Goal: Information Seeking & Learning: Learn about a topic

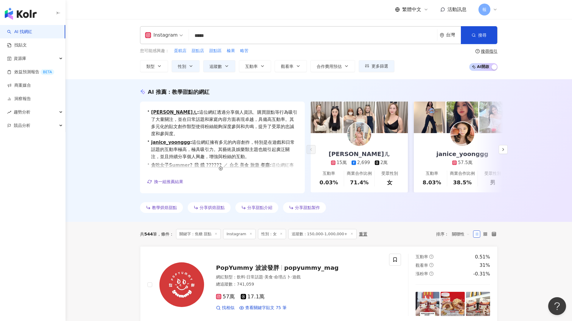
click at [207, 38] on input "*****" at bounding box center [312, 35] width 243 height 11
type input "*"
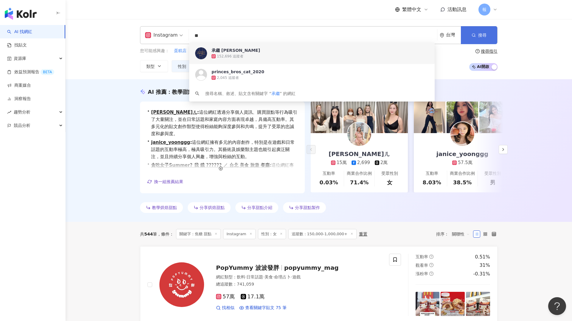
click at [477, 38] on button "搜尋" at bounding box center [479, 35] width 36 height 18
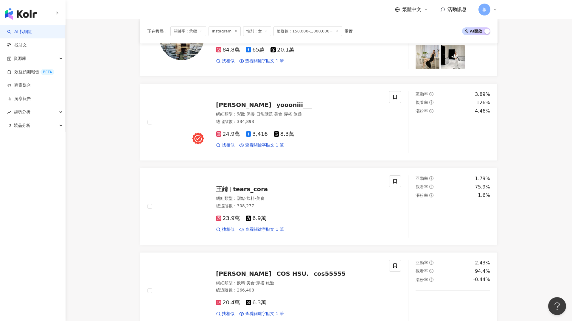
scroll to position [491, 0]
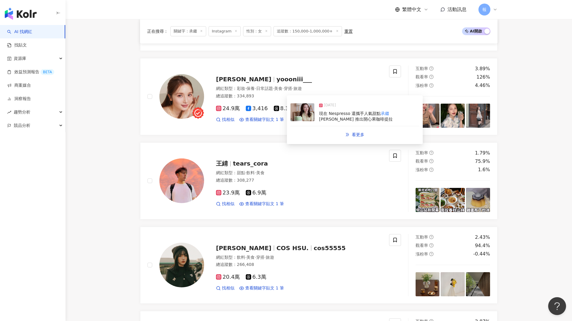
click at [297, 116] on img at bounding box center [302, 112] width 24 height 18
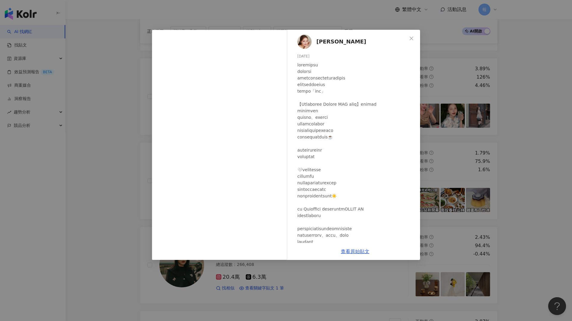
scroll to position [503, 0]
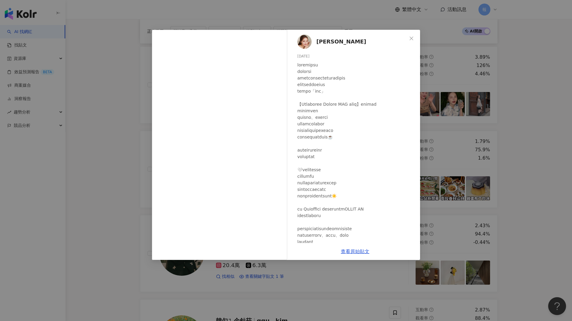
click at [483, 90] on div "[PERSON_NAME] [DATE] 4,050 4 26.5萬 查看原始貼文" at bounding box center [286, 160] width 572 height 321
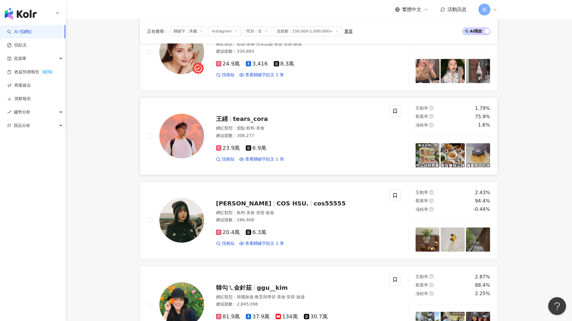
scroll to position [615, 0]
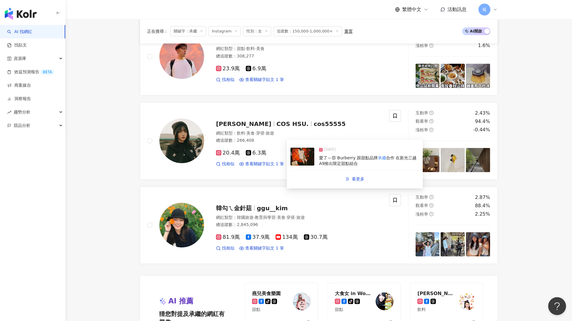
click at [306, 158] on img at bounding box center [302, 157] width 24 height 18
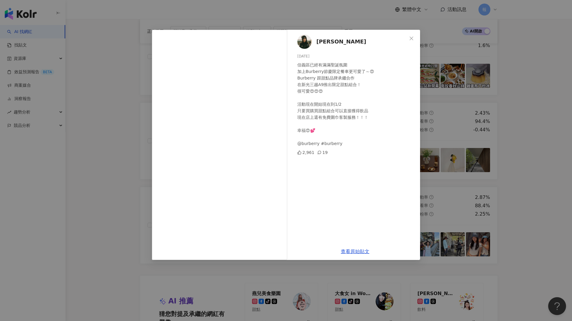
click at [475, 130] on div "[PERSON_NAME] [DATE] 信義區已經有滿滿聖誕氛圍 加上Burberry節慶限定餐車更可愛了～😍 Burberry 跟甜點品牌承繼合作 在新光…" at bounding box center [286, 160] width 572 height 321
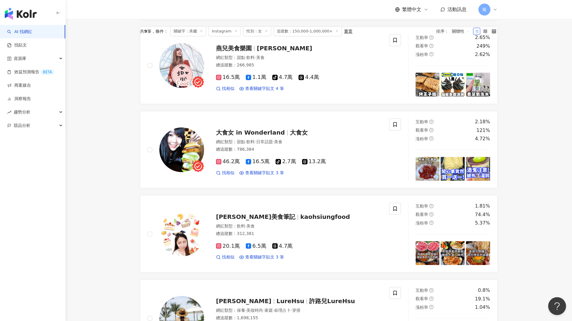
scroll to position [0, 0]
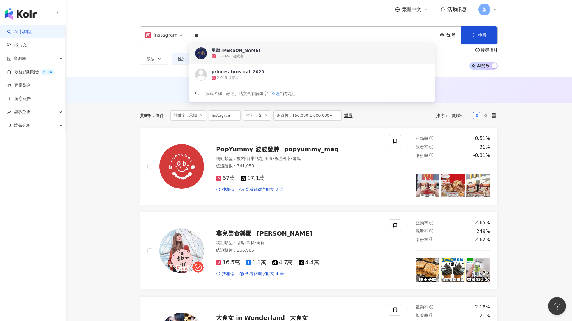
click at [203, 38] on input "**" at bounding box center [312, 35] width 243 height 11
type input "*"
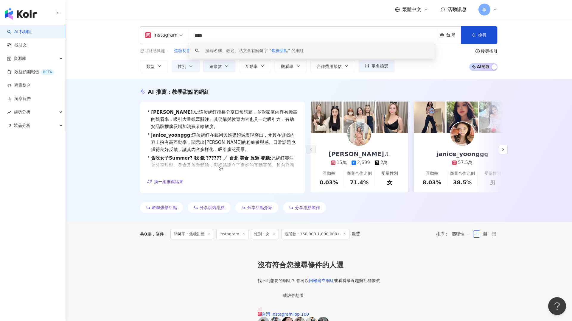
click at [202, 34] on input "****" at bounding box center [312, 35] width 243 height 11
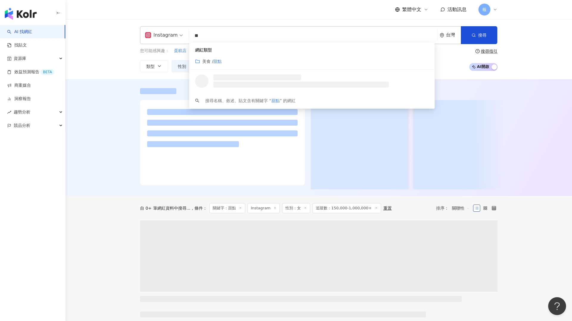
type input "**"
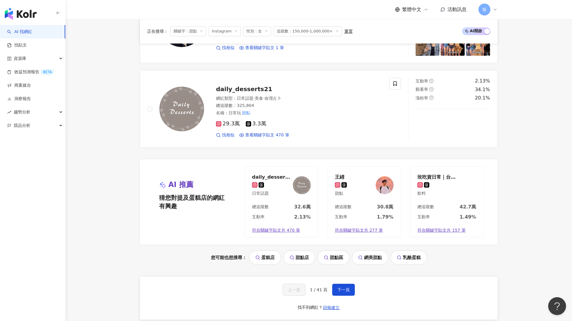
scroll to position [1182, 0]
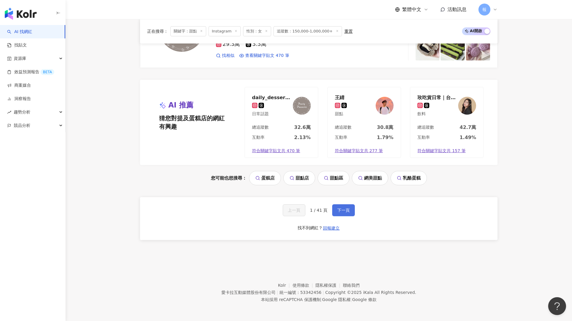
click at [344, 206] on button "下一頁" at bounding box center [343, 210] width 23 height 12
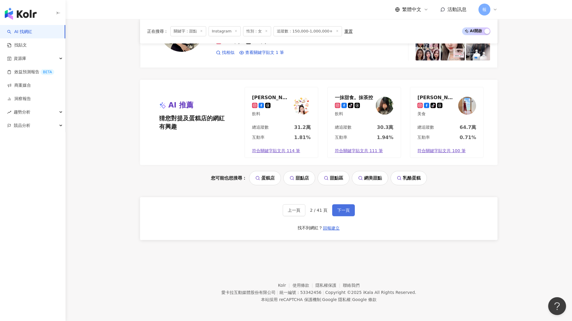
click at [346, 206] on button "下一頁" at bounding box center [343, 210] width 23 height 12
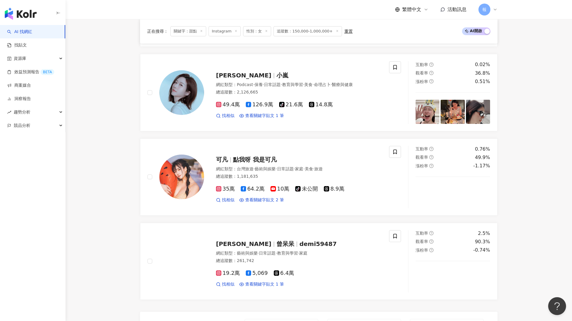
scroll to position [997, 0]
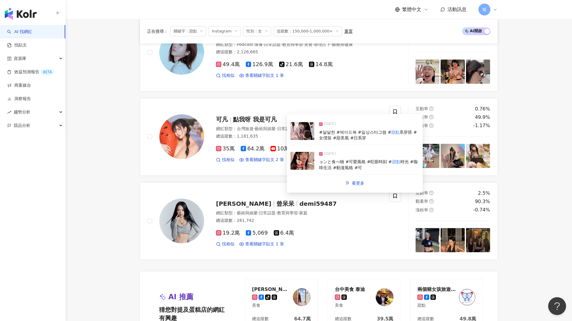
click at [299, 142] on div "[DATE] #달달한 #메이드복 #일상스타그램 # 甜點 系穿搭 #女僕裝 #甜美風 #日系穿" at bounding box center [354, 131] width 129 height 27
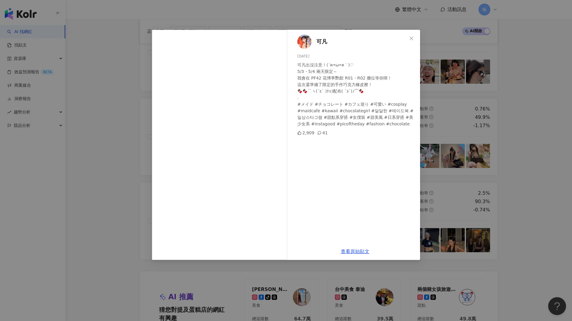
click at [77, 152] on div "可凡 [DATE] 可凡出沒注意！(´ฅ•ω•ฅ｀)♡ 5/3・5/4 兩天限定～ 我會在 PF42 花博爭艷館 R01・R02 攤位等你唷！ 這次還準備了限…" at bounding box center [286, 160] width 572 height 321
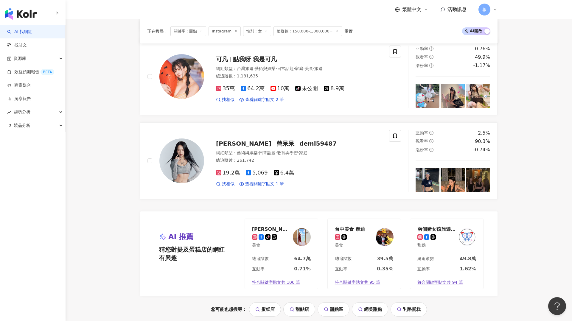
scroll to position [1101, 0]
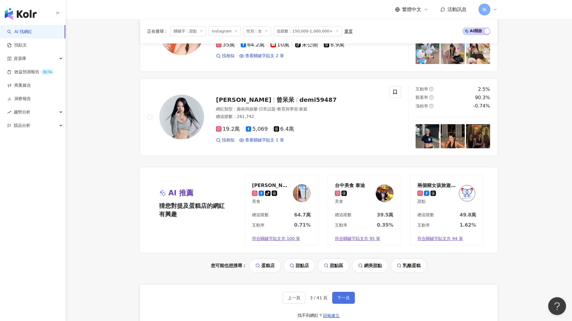
click at [349, 295] on span "下一頁" at bounding box center [343, 297] width 13 height 5
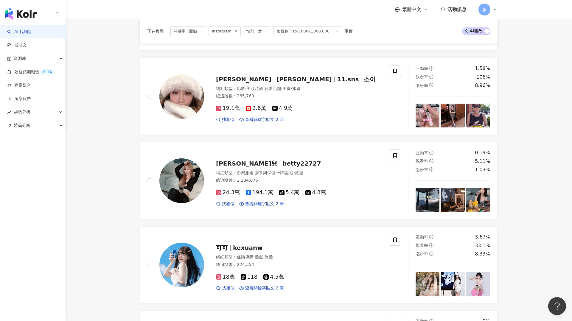
scroll to position [596, 0]
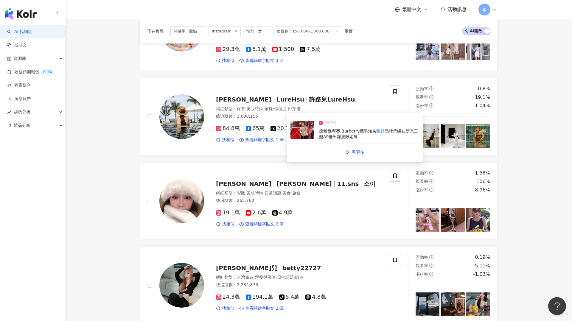
click at [302, 132] on img at bounding box center [302, 130] width 24 height 18
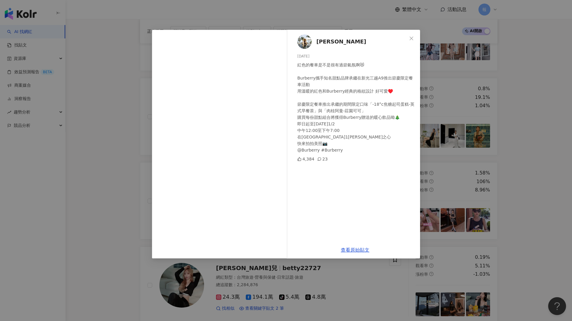
click at [524, 101] on div "許路兒 [DATE] 紅色的餐車是不是很有過節氣氛啊😻 Burberry攜手知名甜點品牌承繼在新光三越A9推出節慶限定餐車活動 用溫暖的紅色和Burberry…" at bounding box center [286, 160] width 572 height 321
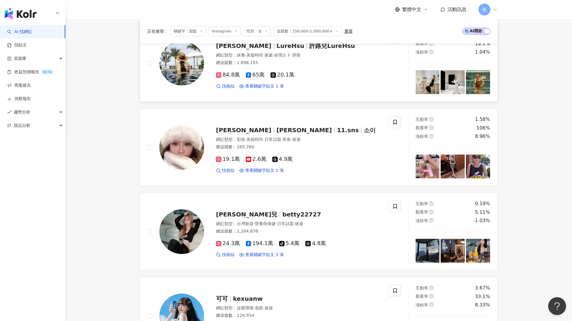
scroll to position [684, 0]
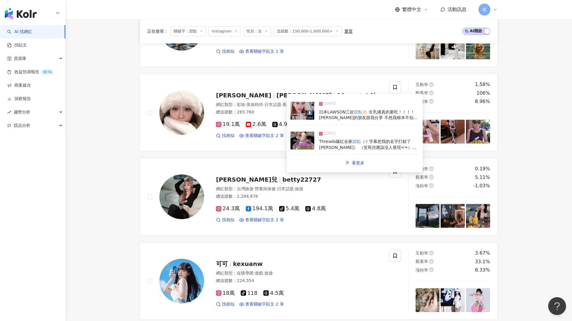
click at [300, 117] on img at bounding box center [302, 111] width 24 height 18
click at [302, 144] on img at bounding box center [302, 141] width 24 height 18
click at [293, 113] on img at bounding box center [302, 111] width 24 height 18
